Goal: Information Seeking & Learning: Learn about a topic

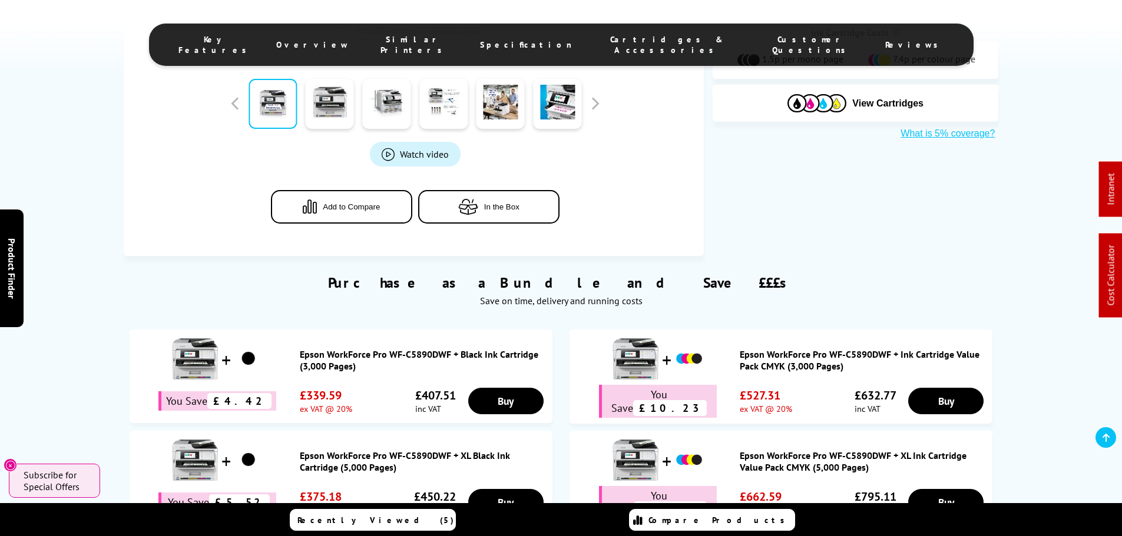
scroll to position [471, 0]
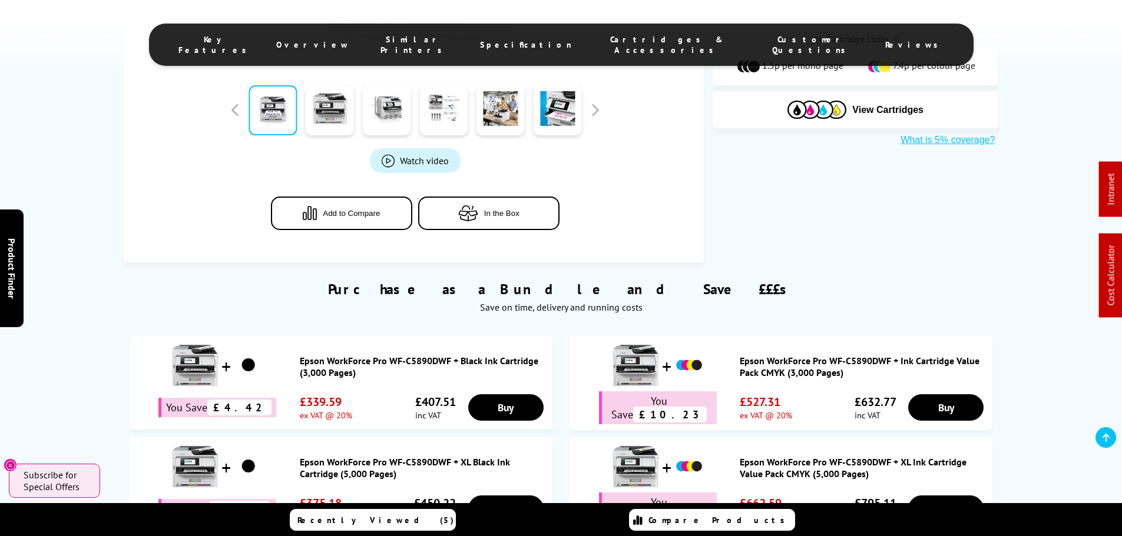
click at [476, 209] on icon "button" at bounding box center [468, 214] width 20 height 16
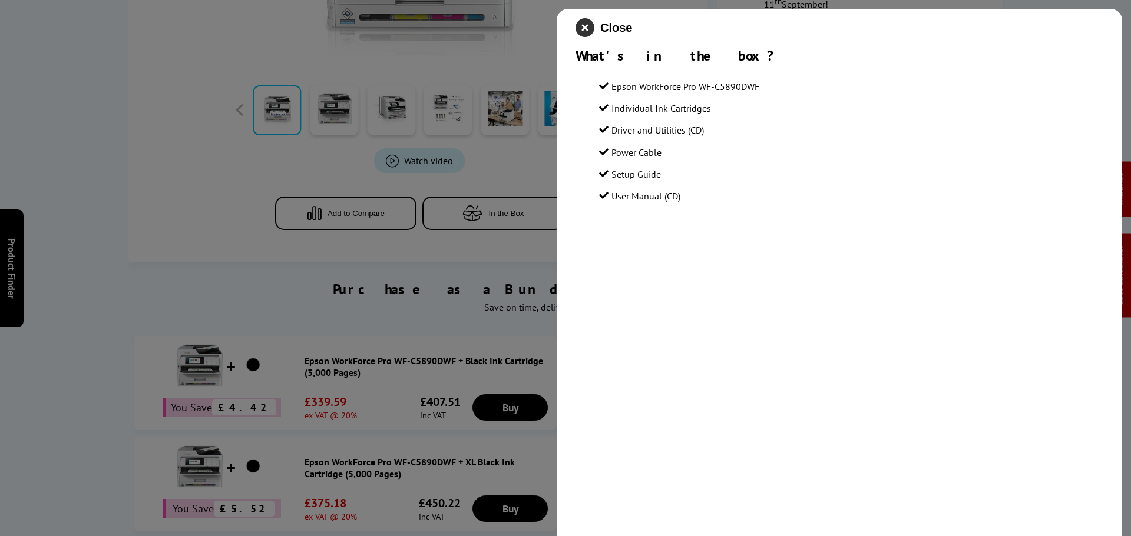
click at [592, 25] on icon "close modal" at bounding box center [584, 27] width 19 height 19
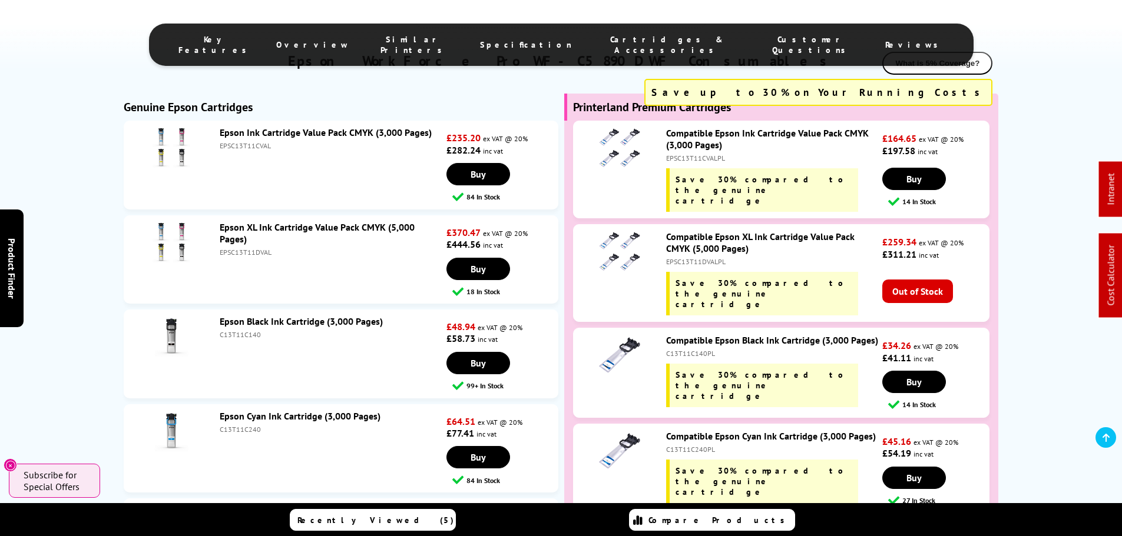
scroll to position [3474, 0]
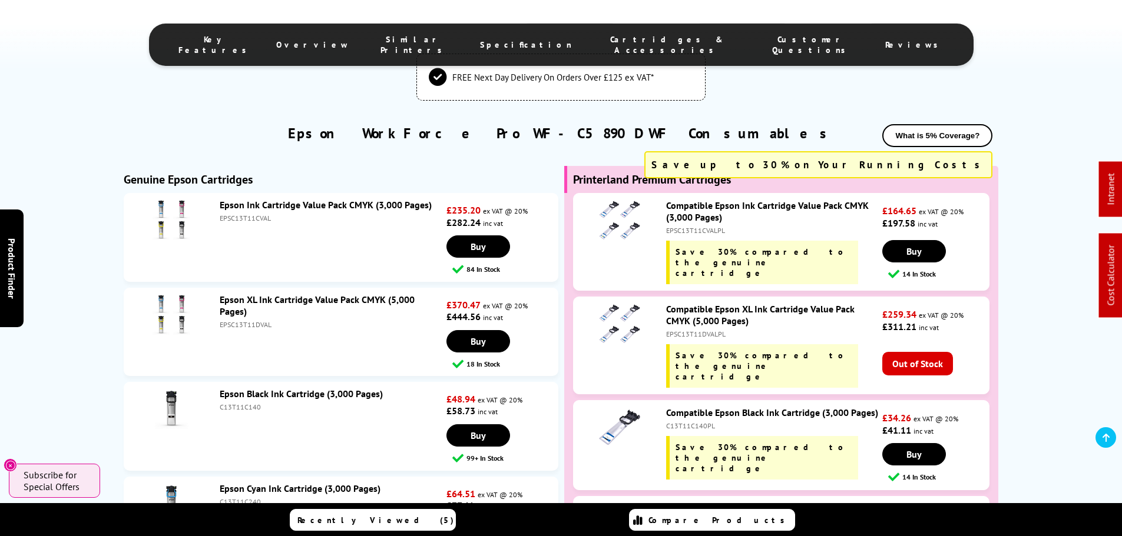
drag, startPoint x: 433, startPoint y: 134, endPoint x: 372, endPoint y: 140, distance: 60.9
click at [372, 193] on li "Epson Ink Cartridge Value Pack CMYK (3,000 Pages) EPSC13T11CVAL £235.20 ex VAT …" at bounding box center [341, 237] width 435 height 88
copy link "(3,000 Pages)"
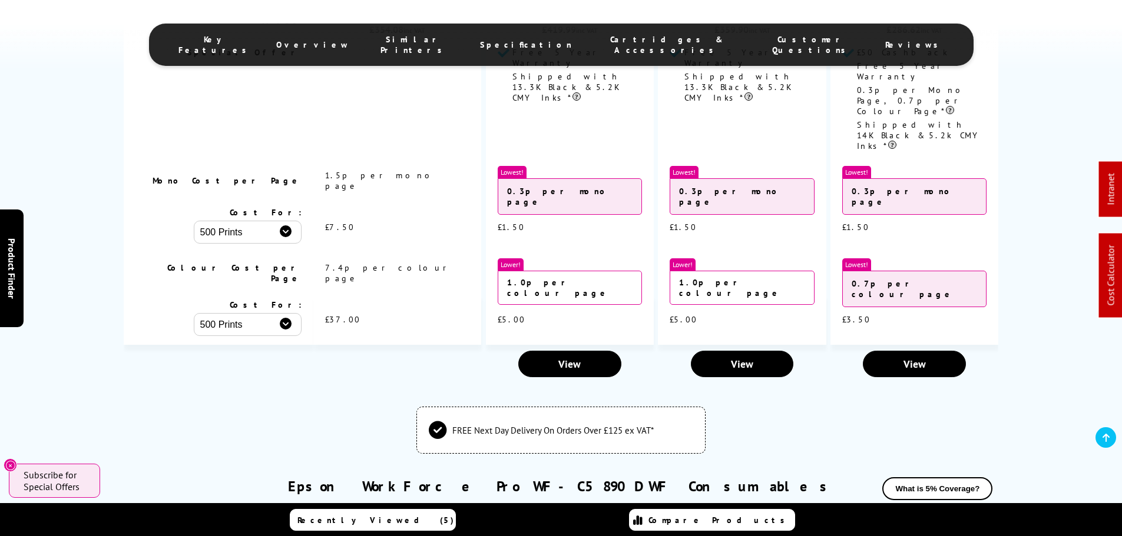
scroll to position [3298, 0]
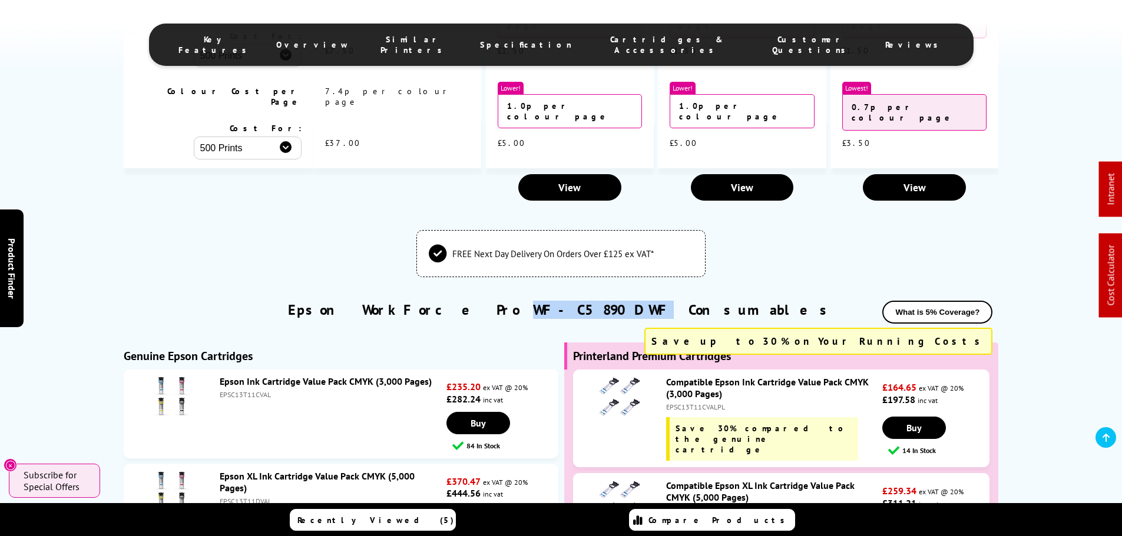
drag, startPoint x: 541, startPoint y: 230, endPoint x: 631, endPoint y: 240, distance: 90.7
copy link "WF-C5890DWF"
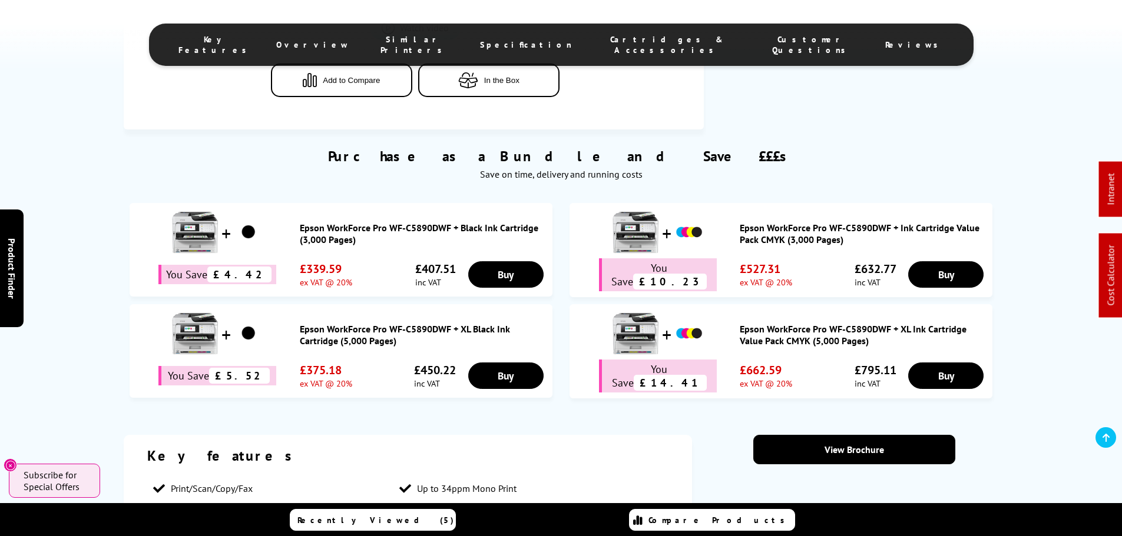
scroll to position [707, 0]
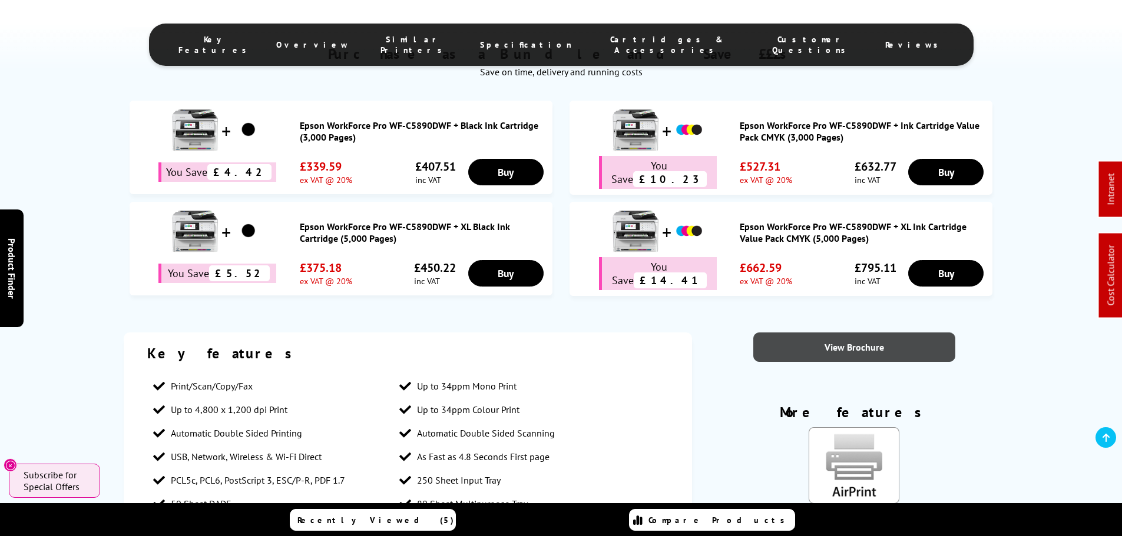
click at [863, 339] on link "View Brochure" at bounding box center [854, 347] width 202 height 29
